Goal: Task Accomplishment & Management: Manage account settings

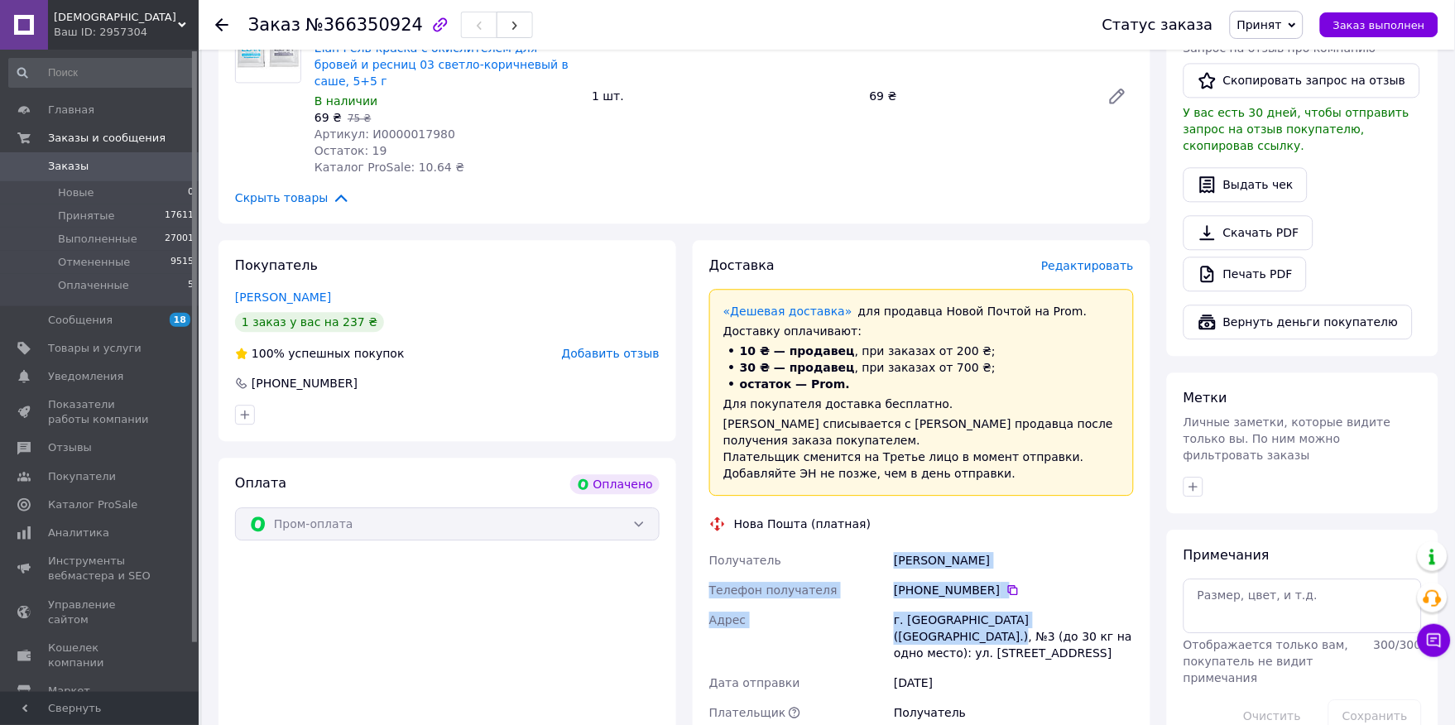
scroll to position [920, 0]
click at [122, 155] on link "Заказы 0" at bounding box center [102, 166] width 204 height 28
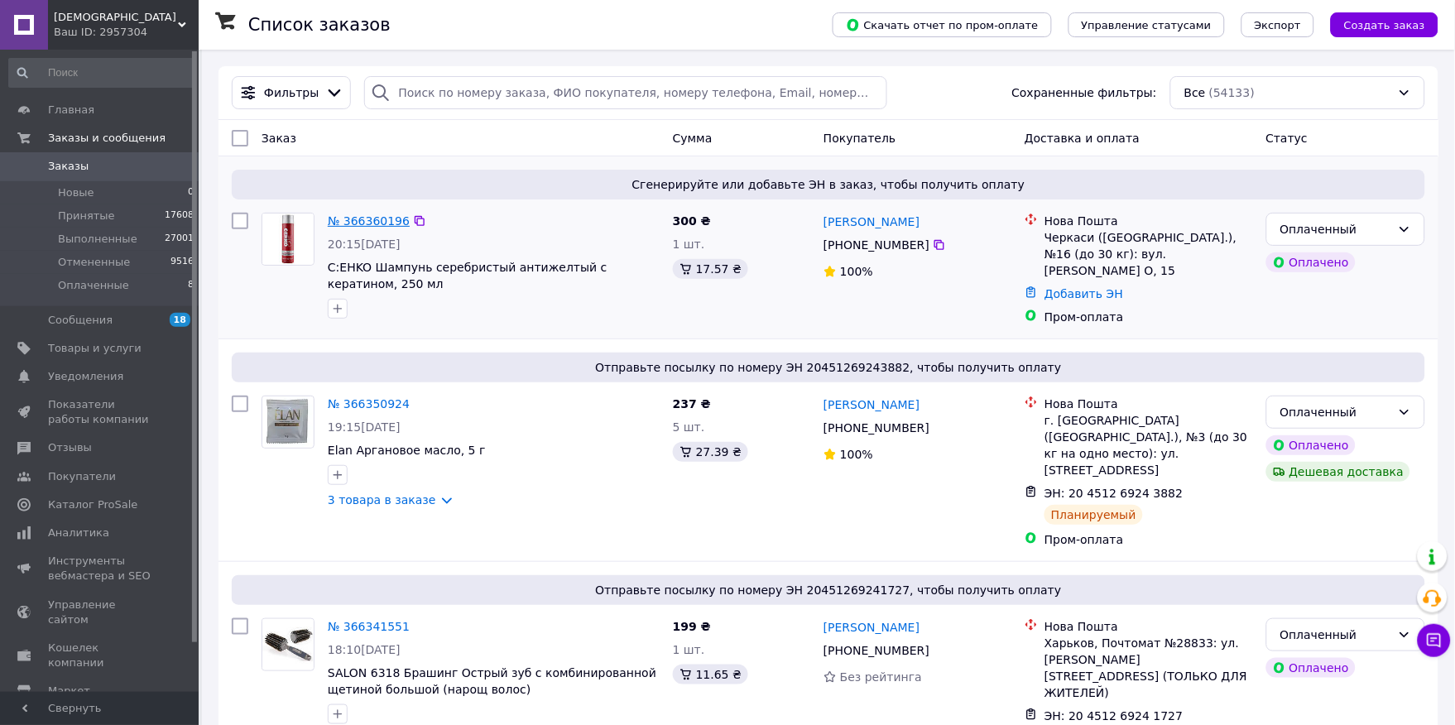
click at [353, 224] on link "№ 366360196" at bounding box center [369, 220] width 82 height 13
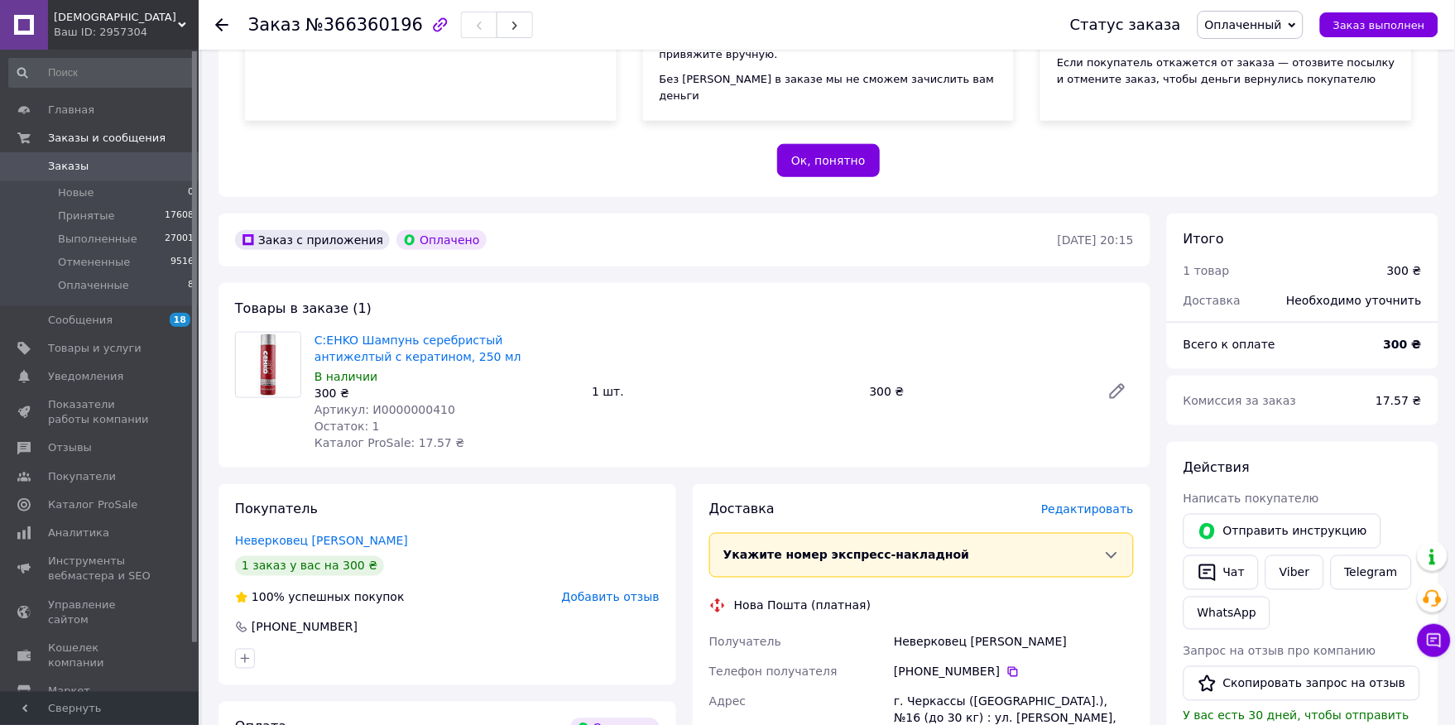
scroll to position [331, 0]
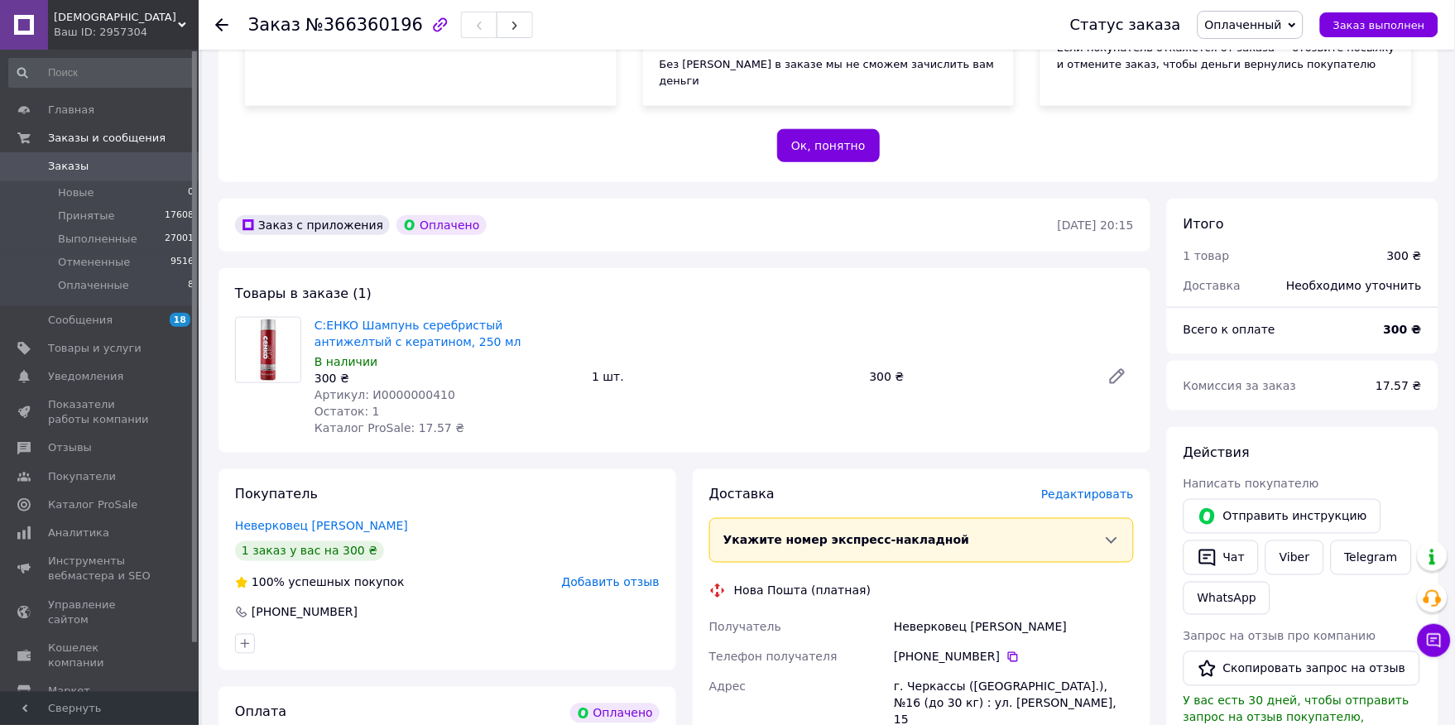
click at [392, 388] on span "Артикул: И0000000410" at bounding box center [385, 394] width 141 height 13
copy span "И0000000410"
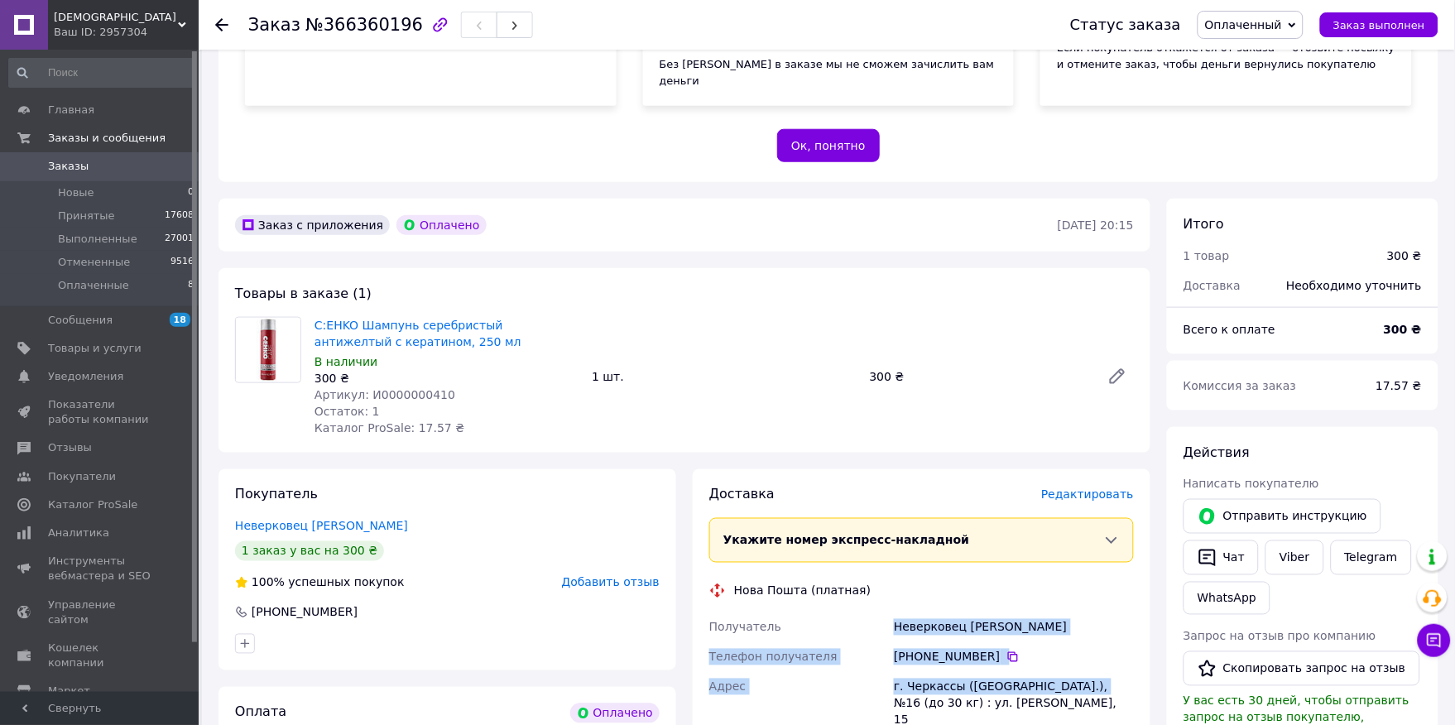
drag, startPoint x: 898, startPoint y: 592, endPoint x: 1083, endPoint y: 648, distance: 193.0
click at [1083, 648] on div "Получатель Неверковец [PERSON_NAME] Телефон получателя [PHONE_NUMBER]   Адрес г…" at bounding box center [921, 719] width 431 height 212
copy div "Неверковец [PERSON_NAME] Телефон получателя [PHONE_NUMBER]   Адрес г. [GEOGRAPH…"
